Goal: Task Accomplishment & Management: Manage account settings

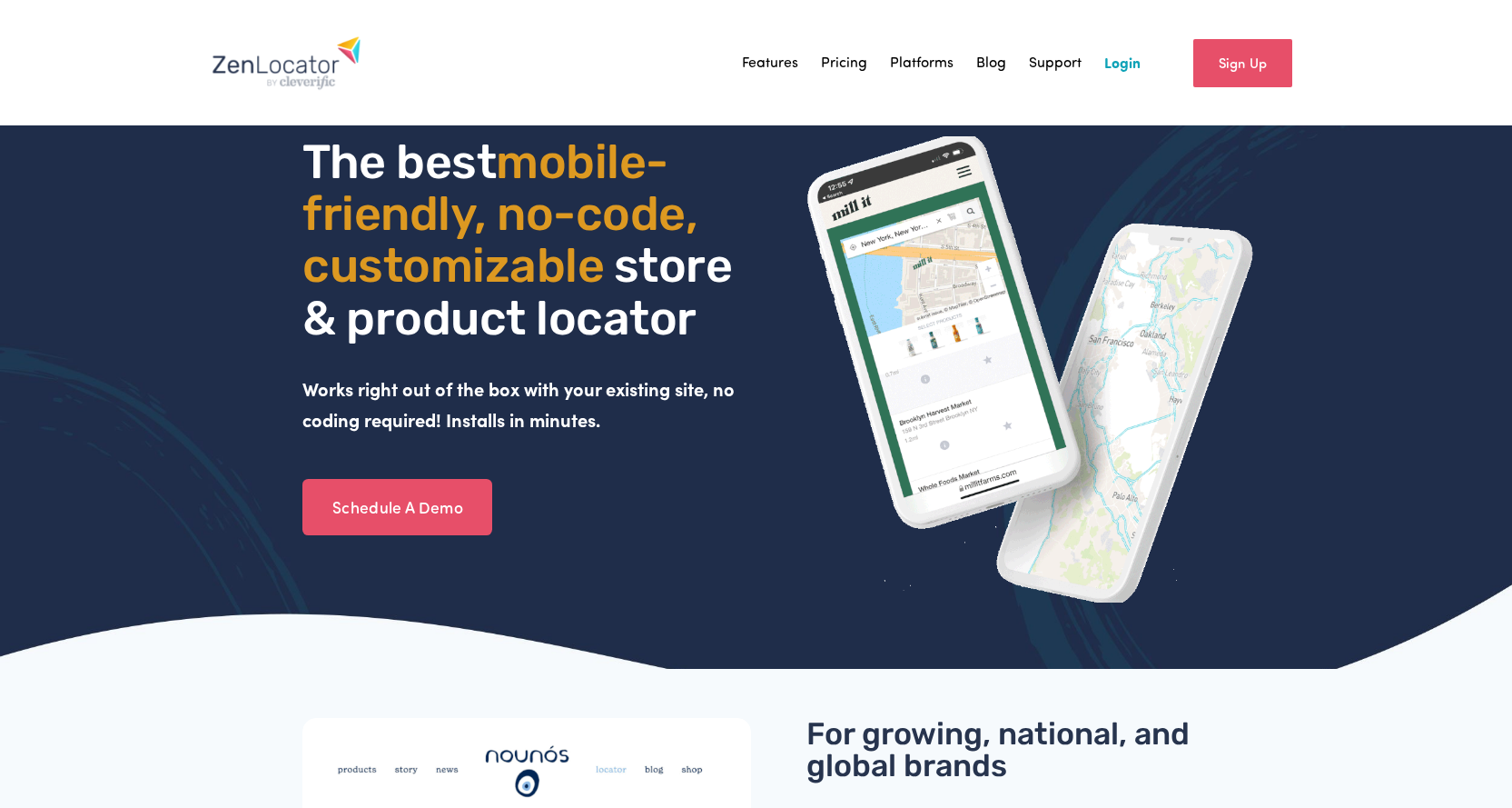
click at [1144, 55] on div "Sign Up" at bounding box center [1220, 63] width 159 height 65
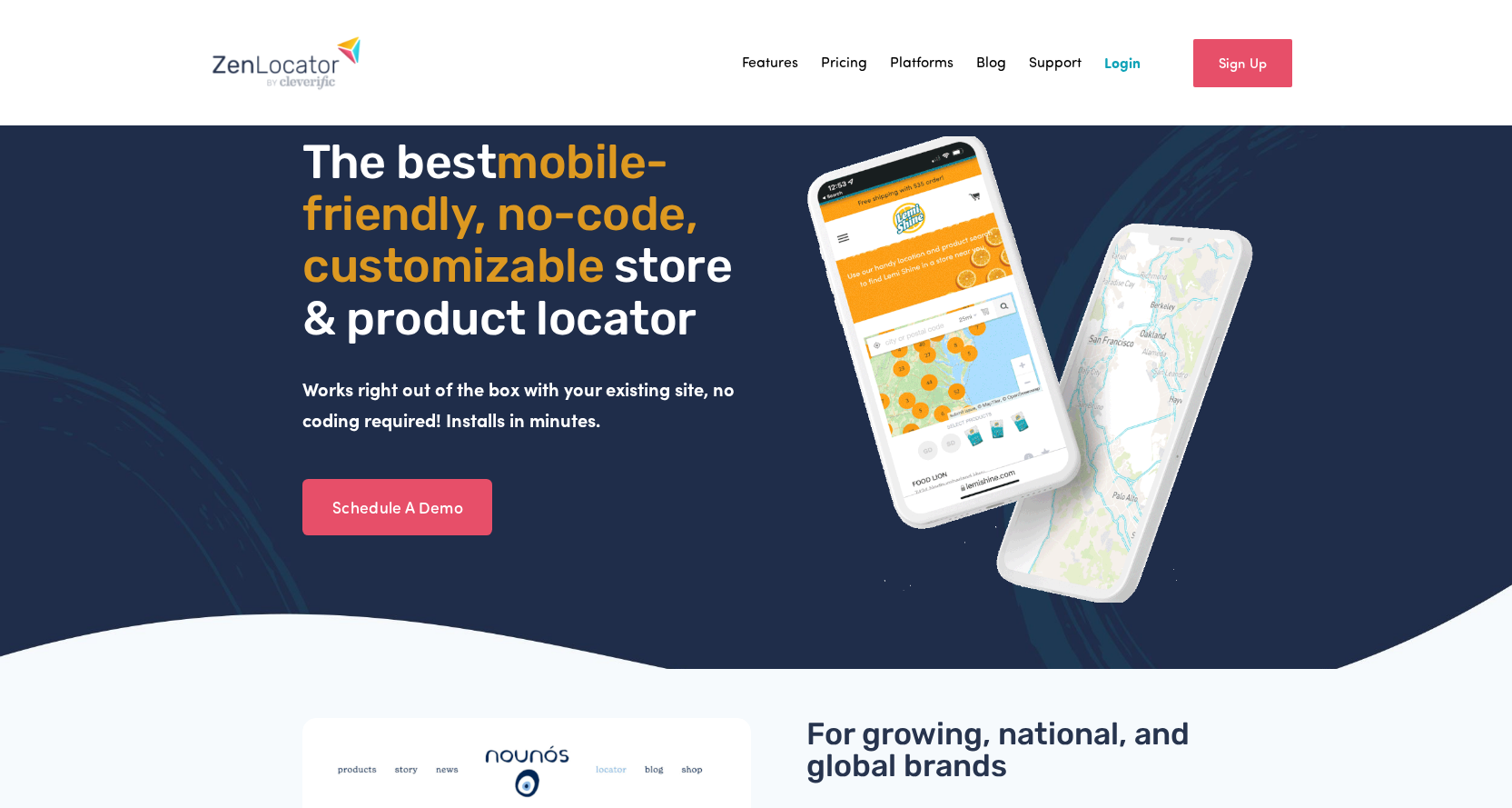
click at [1137, 61] on link "Login" at bounding box center [1122, 63] width 36 height 28
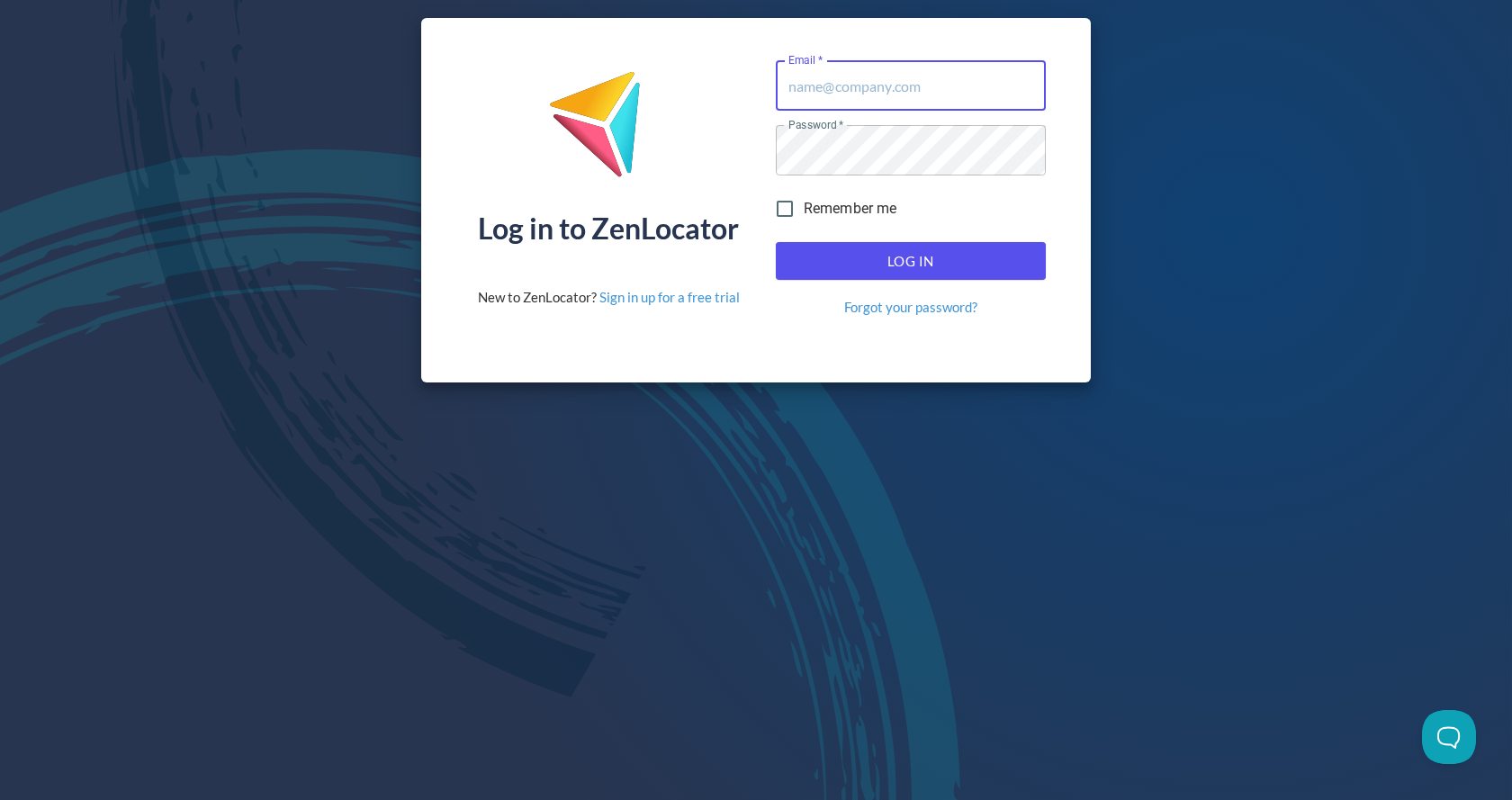
type input "lmccary@pinnaclesalesgroup.com"
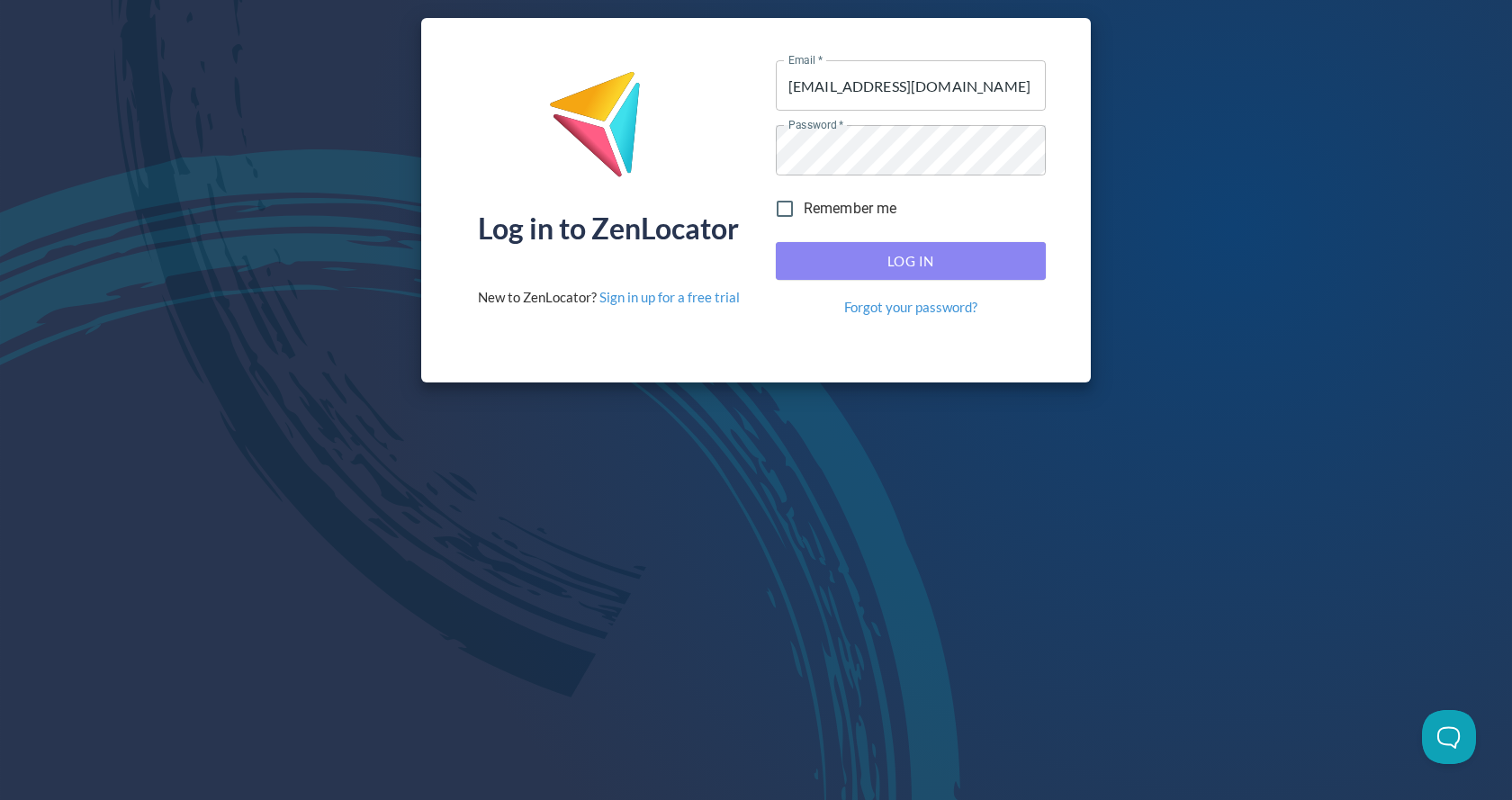
click at [915, 279] on button "Log In" at bounding box center [910, 260] width 270 height 37
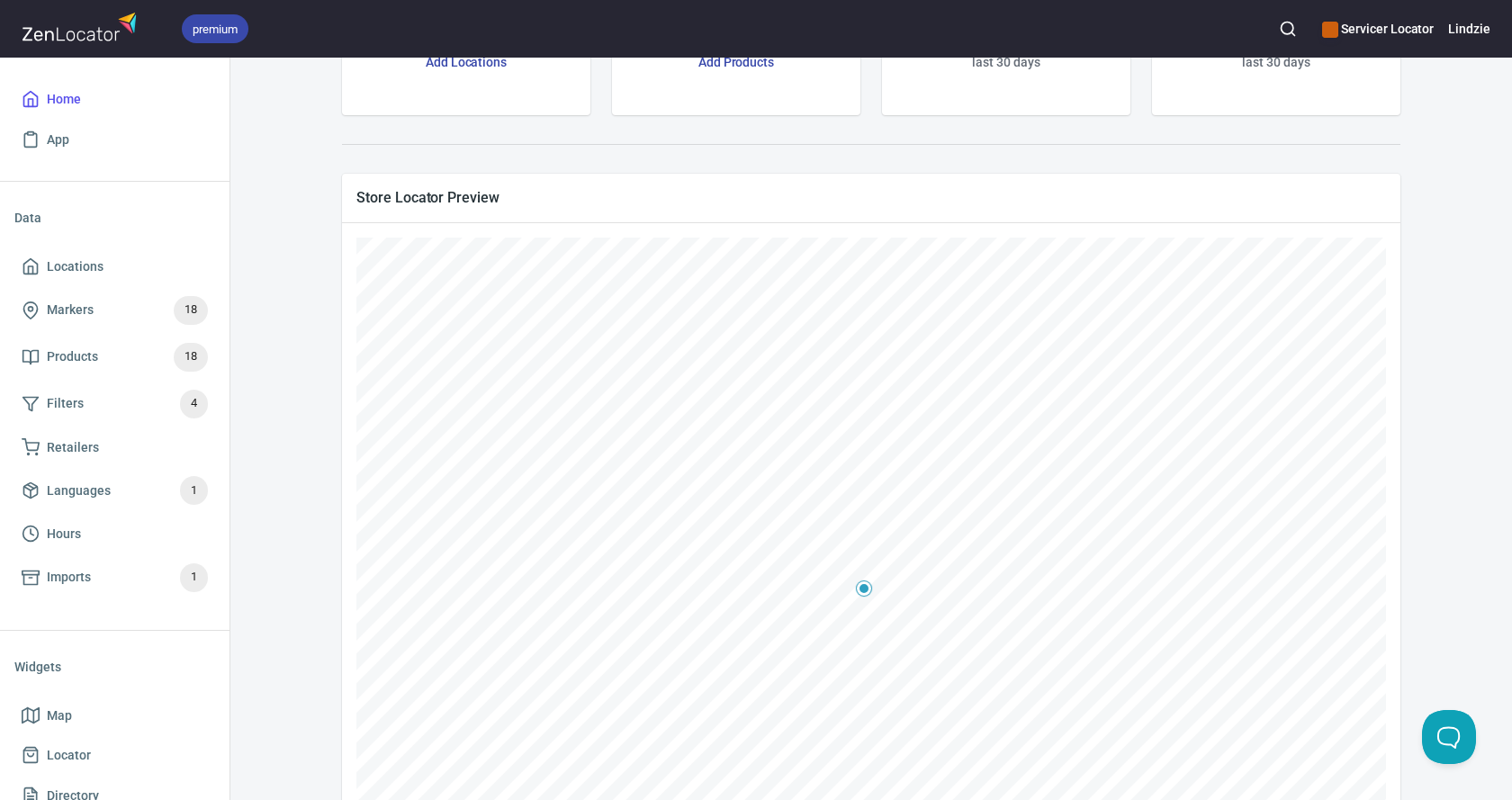
scroll to position [269, 0]
